Goal: Unclear

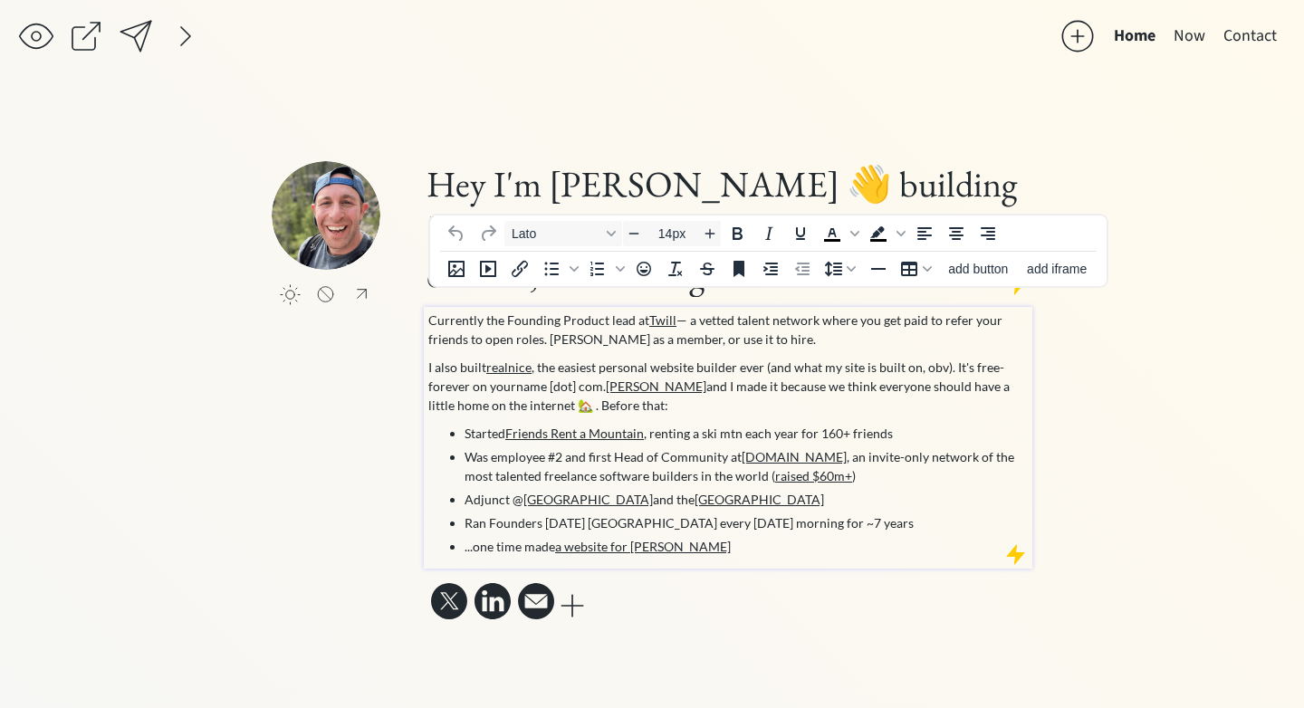
click at [535, 311] on p "Currently the Founding Product lead at Twill — a vetted talent network where yo…" at bounding box center [728, 330] width 600 height 38
click at [569, 311] on p "Currently the Founding Product lead at Twill — a vetted talent network where yo…" at bounding box center [728, 330] width 600 height 38
click at [490, 311] on p "Currently the Founding CTO lead at Twill — a vetted talent network where you ge…" at bounding box center [728, 330] width 600 height 38
click at [604, 311] on p "Currently the Founding CTO lead at Twill — a vetted talent network where you ge…" at bounding box center [728, 330] width 600 height 38
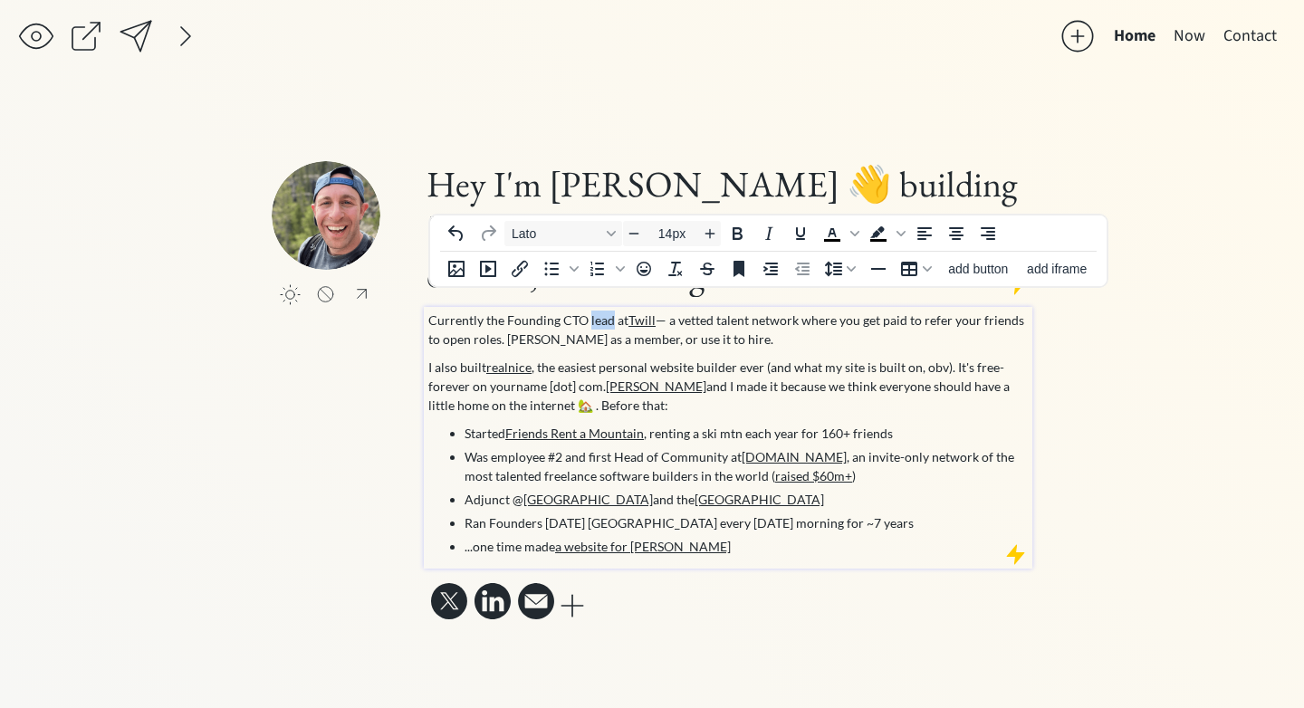
click at [604, 311] on p "Currently the Founding CTO lead at Twill — a vetted talent network where you ge…" at bounding box center [728, 330] width 600 height 38
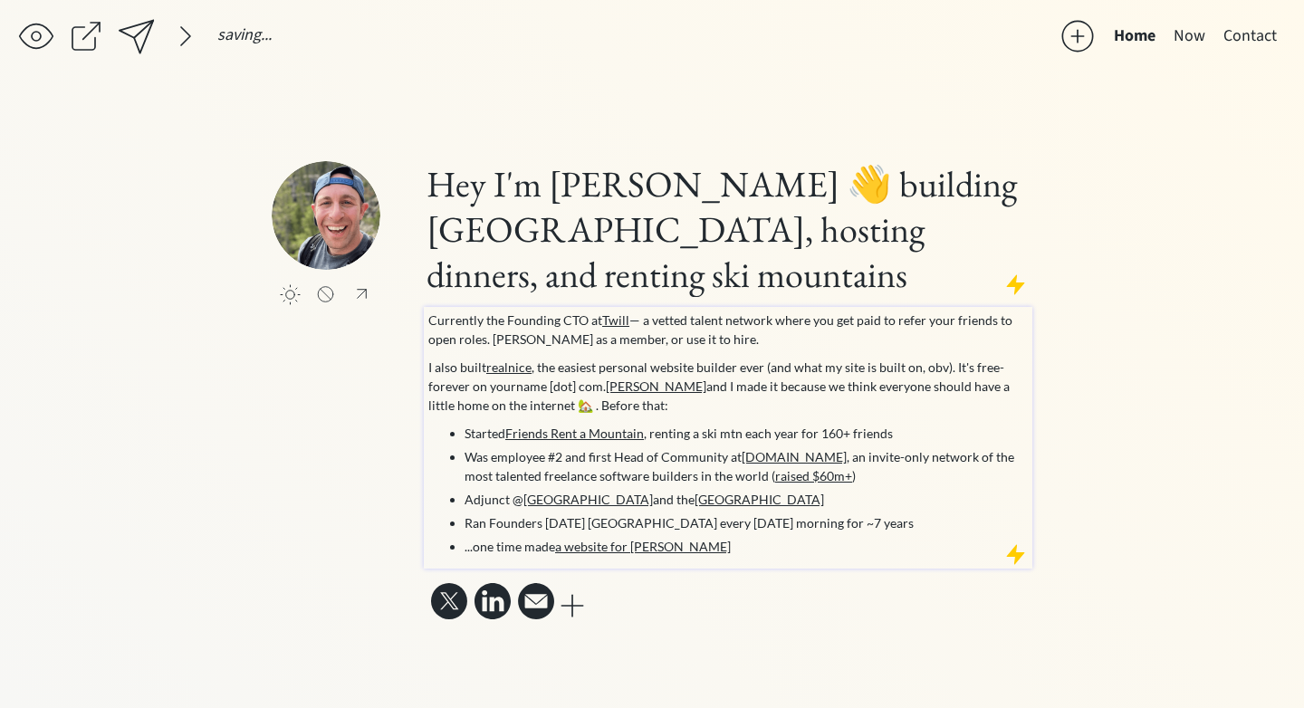
click at [311, 448] on div "click to upload a picture Hey I'm [PERSON_NAME] 👋 building Twill, hosting dinne…" at bounding box center [652, 392] width 760 height 463
click at [142, 24] on div at bounding box center [136, 36] width 36 height 36
